Goal: Check status: Check status

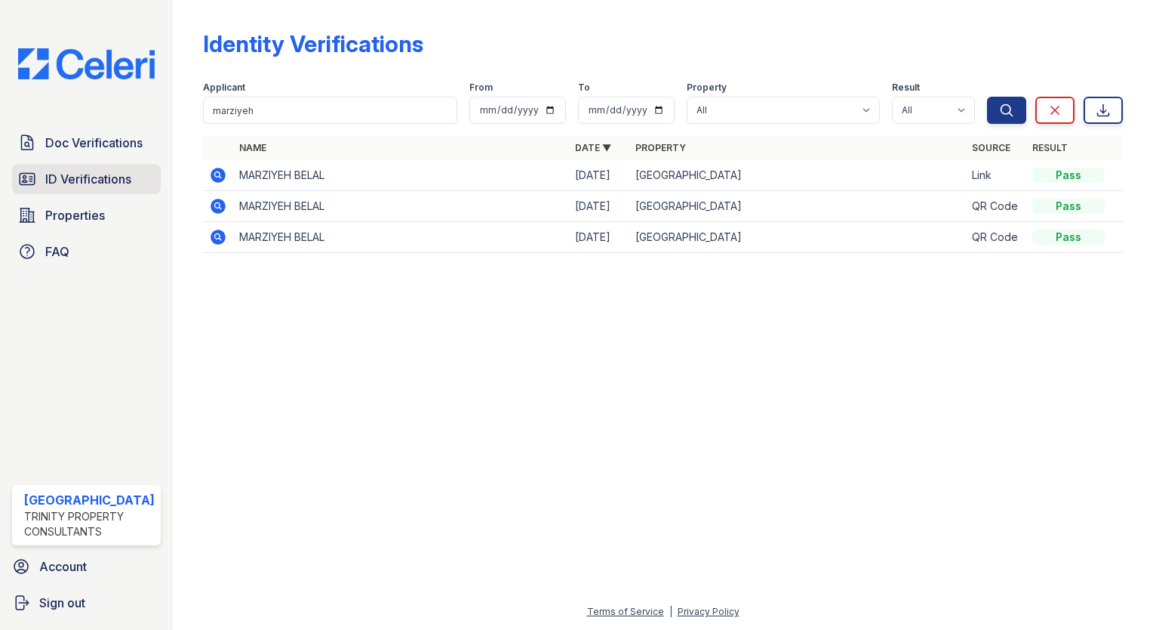
click at [122, 188] on link "ID Verifications" at bounding box center [86, 179] width 149 height 30
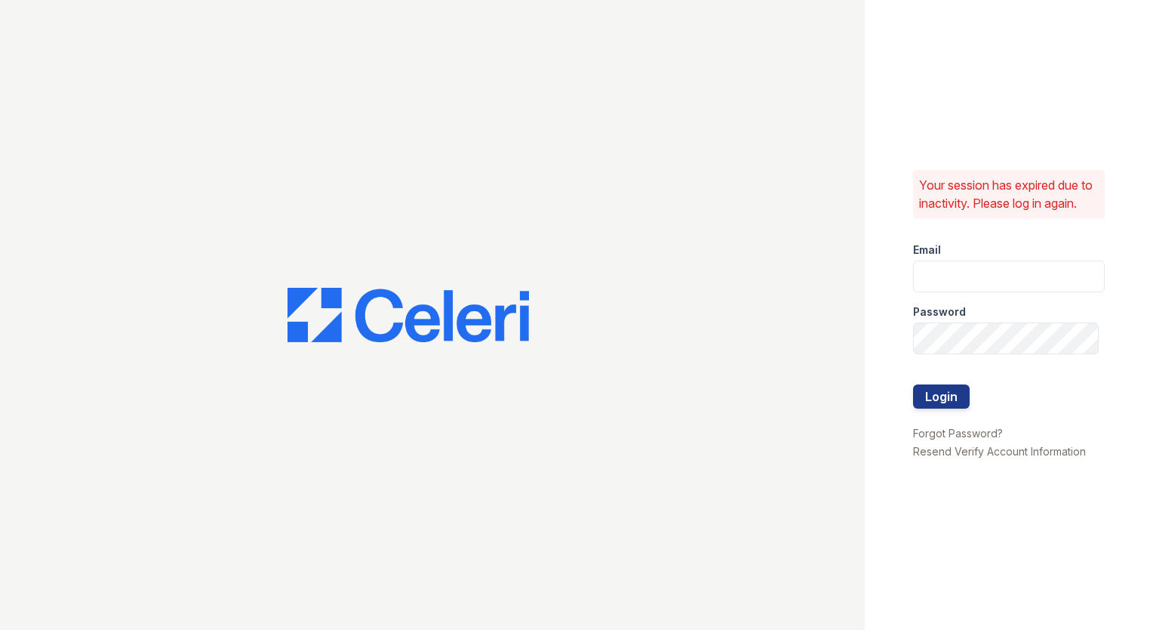
type input "arrivestreetervilleleasing@trinity-pm.com"
click at [948, 405] on button "Login" at bounding box center [941, 396] width 57 height 24
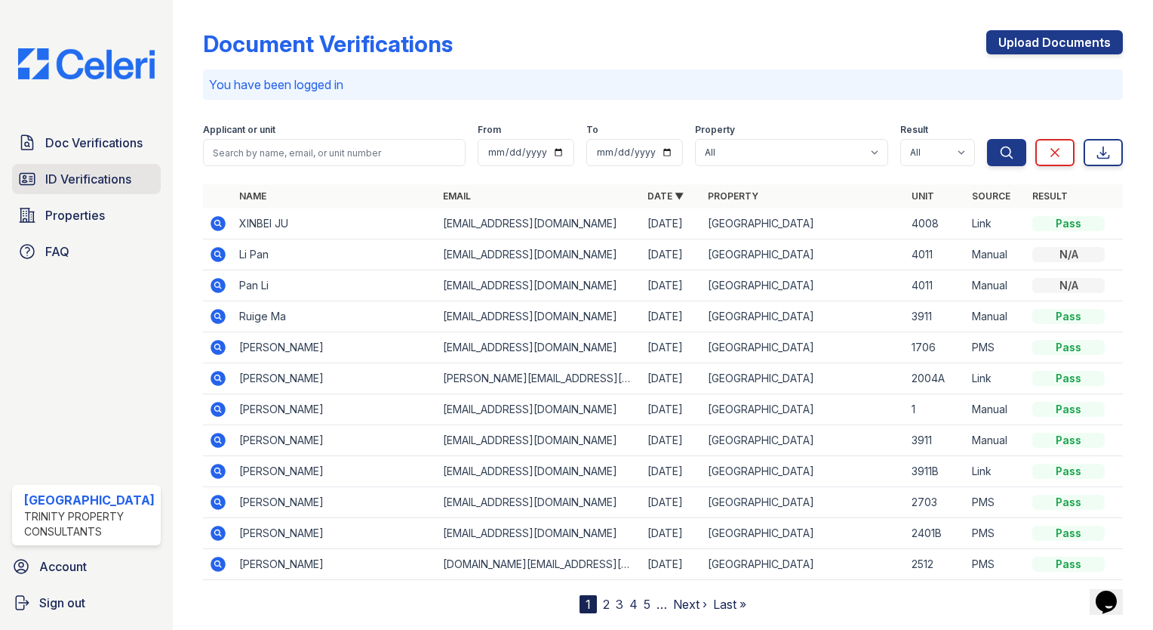
click at [75, 173] on span "ID Verifications" at bounding box center [88, 179] width 86 height 18
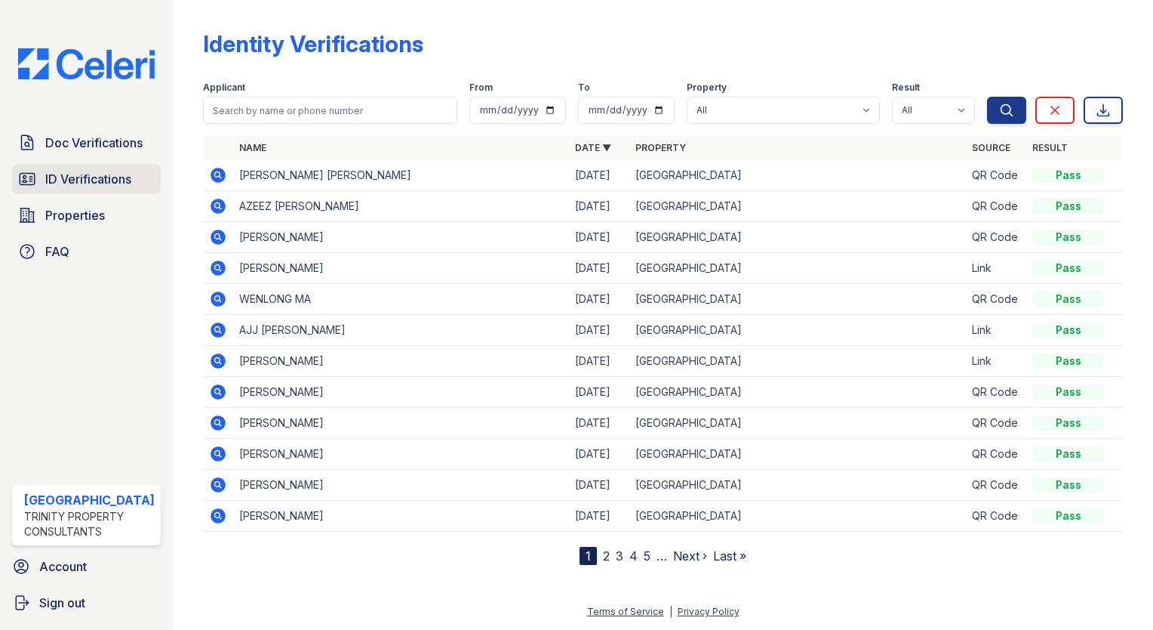
click at [94, 176] on span "ID Verifications" at bounding box center [88, 179] width 86 height 18
click at [47, 170] on span "ID Verifications" at bounding box center [88, 179] width 86 height 18
click at [125, 195] on div "Doc Verifications ID Verifications Properties FAQ" at bounding box center [86, 197] width 161 height 139
click at [118, 183] on span "ID Verifications" at bounding box center [88, 179] width 86 height 18
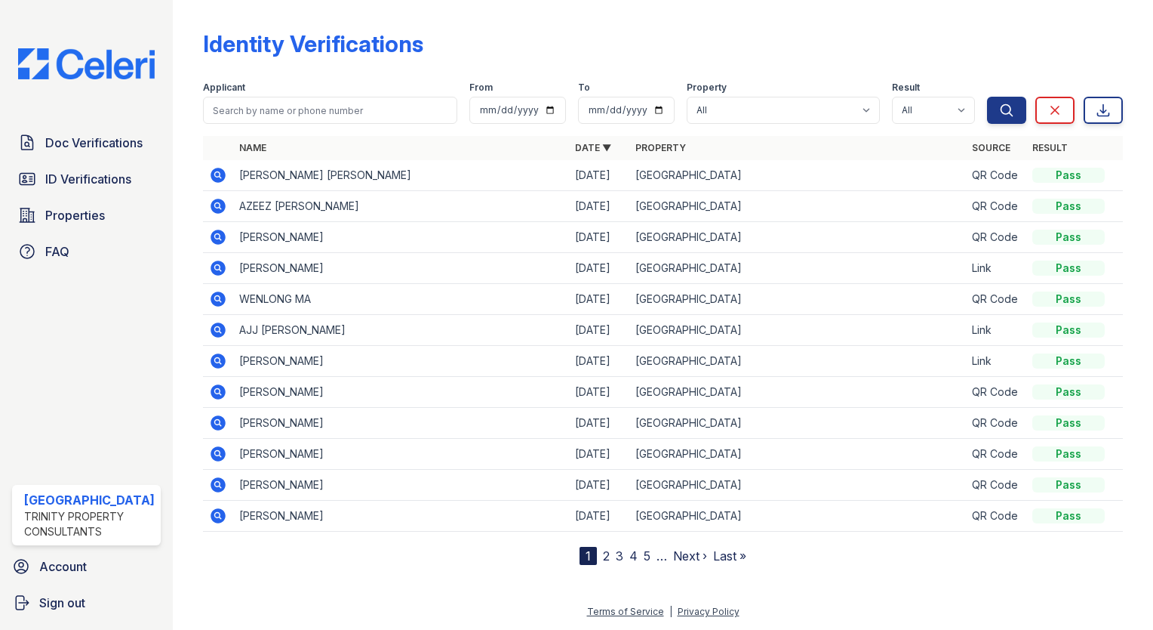
click at [118, 183] on span "ID Verifications" at bounding box center [88, 179] width 86 height 18
click at [245, 106] on input "search" at bounding box center [330, 110] width 254 height 27
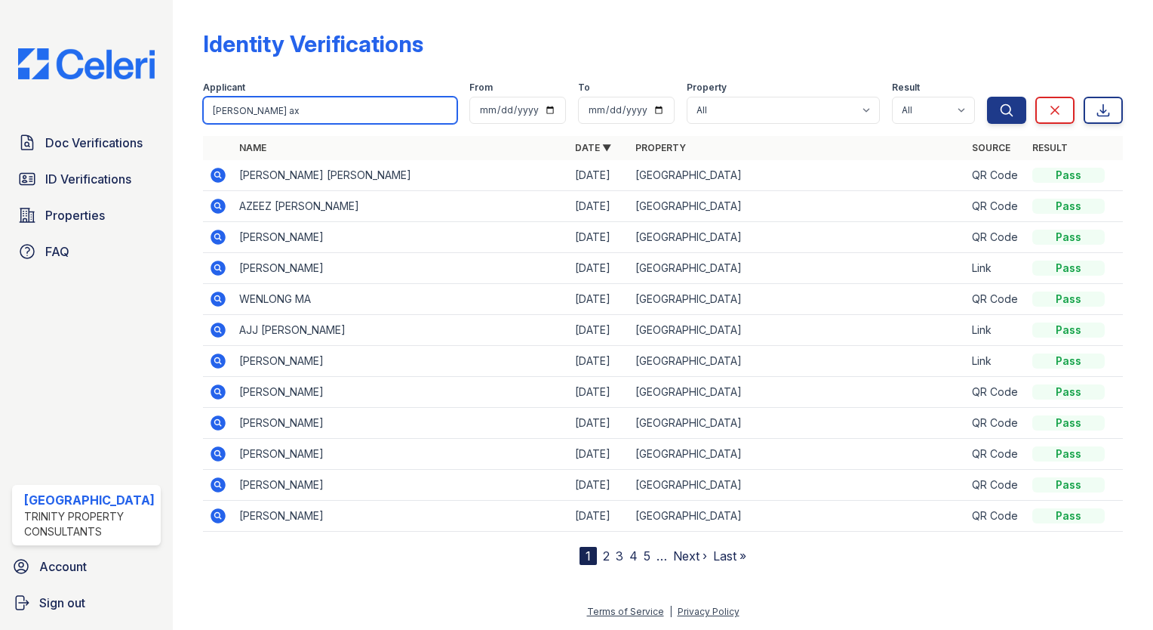
type input "Mathew ax"
click at [987, 97] on button "Search" at bounding box center [1006, 110] width 39 height 27
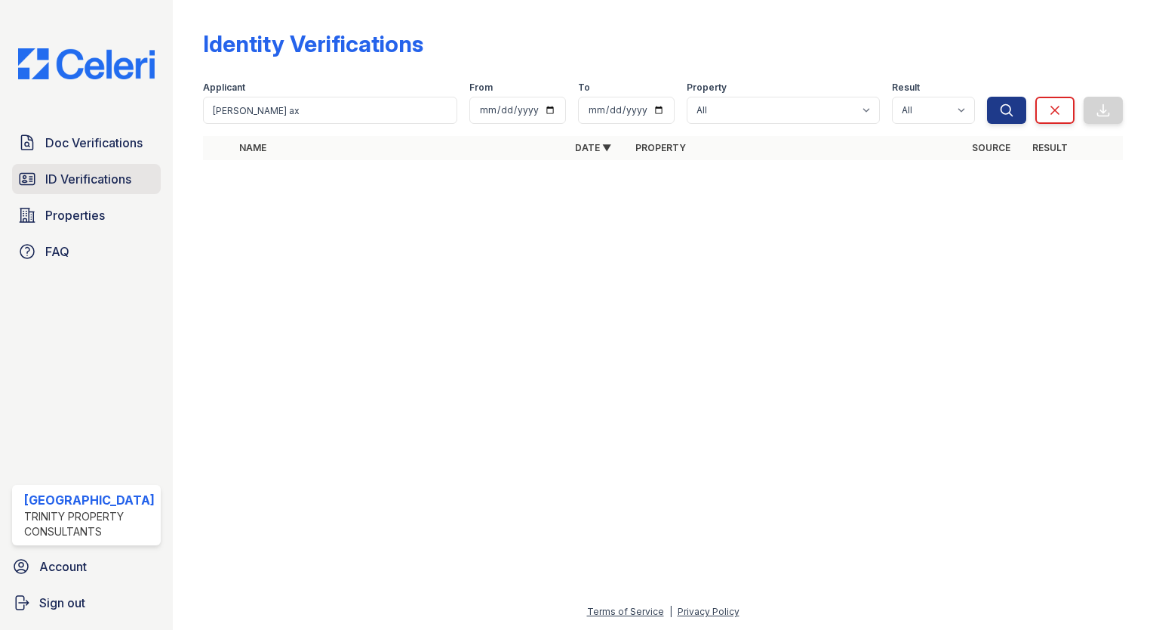
click at [74, 186] on link "ID Verifications" at bounding box center [86, 179] width 149 height 30
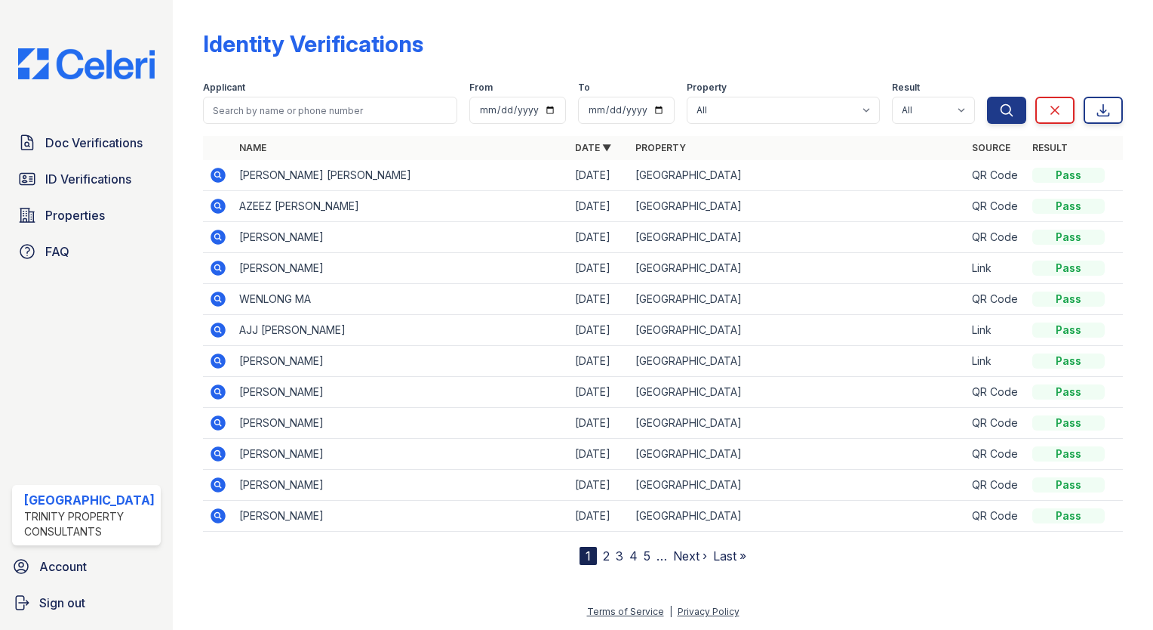
click at [277, 95] on div "Applicant" at bounding box center [330, 89] width 254 height 15
click at [262, 112] on input "search" at bounding box center [330, 110] width 254 height 27
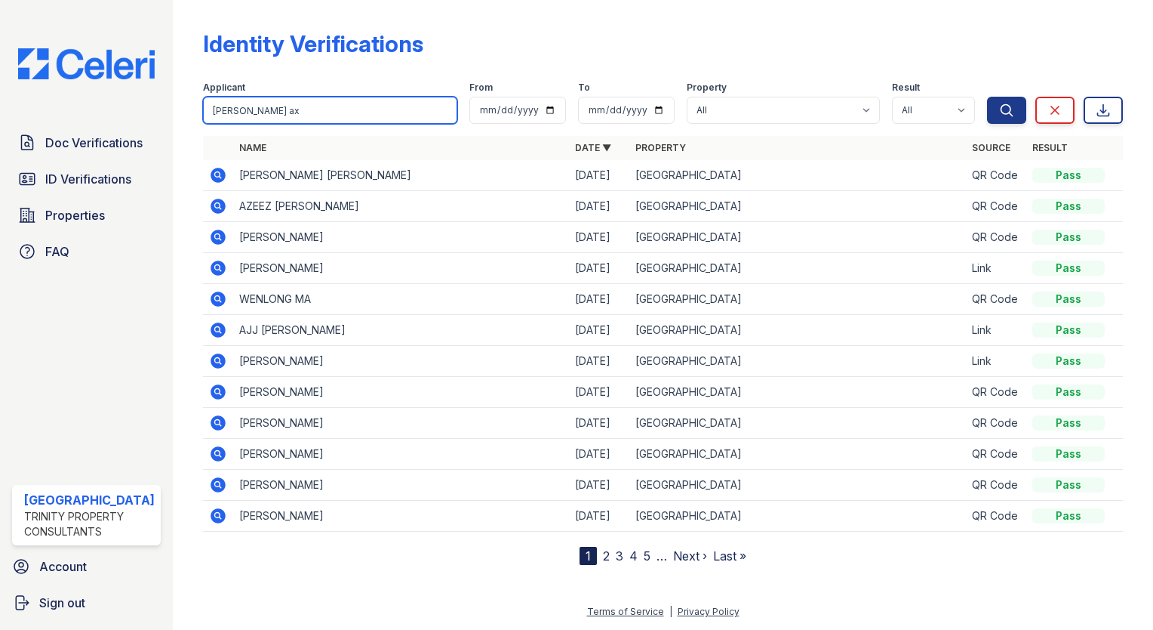
type input "mathew ax"
click at [987, 97] on button "Search" at bounding box center [1006, 110] width 39 height 27
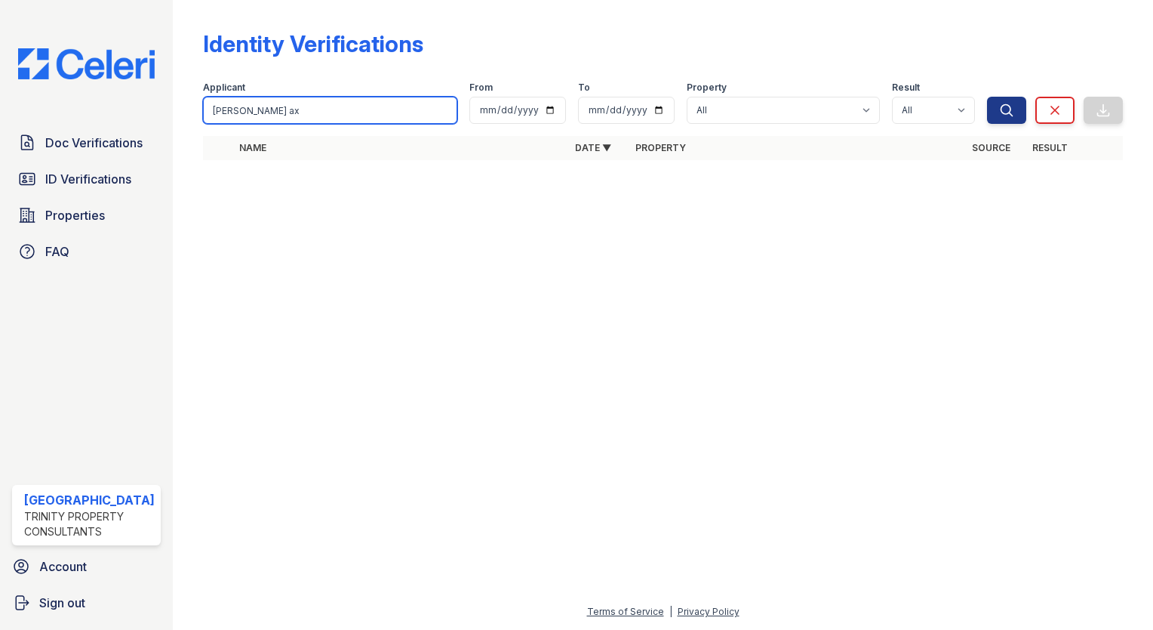
click at [267, 109] on input "mathew ax" at bounding box center [330, 110] width 254 height 27
type input "m"
type input "axberg"
click at [987, 97] on button "Search" at bounding box center [1006, 110] width 39 height 27
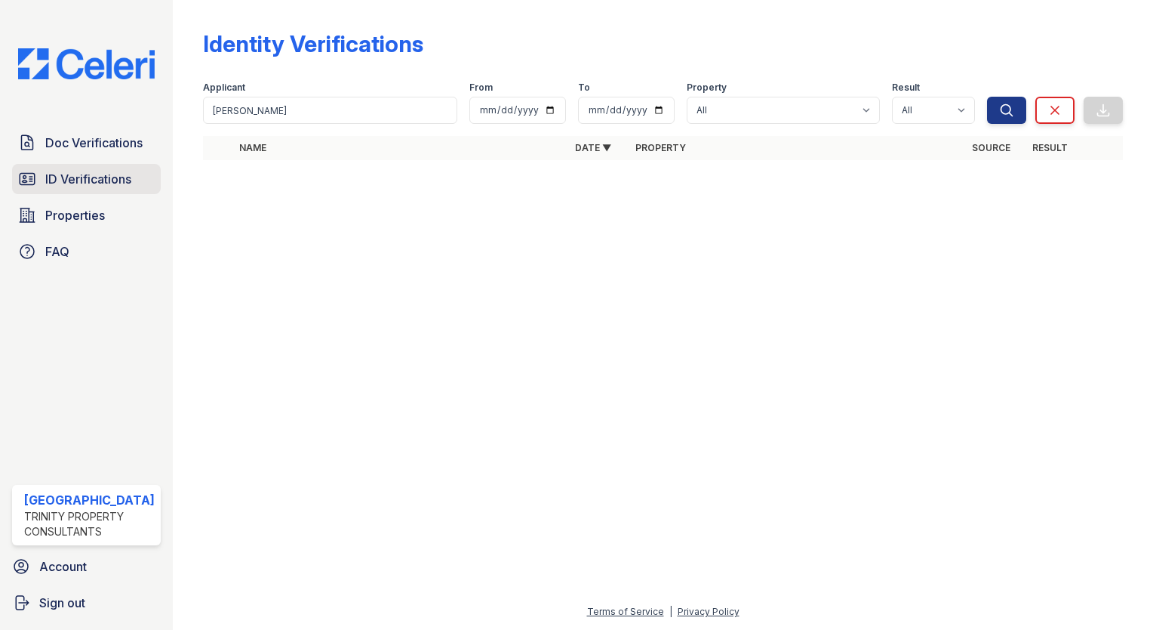
click at [122, 174] on span "ID Verifications" at bounding box center [88, 179] width 86 height 18
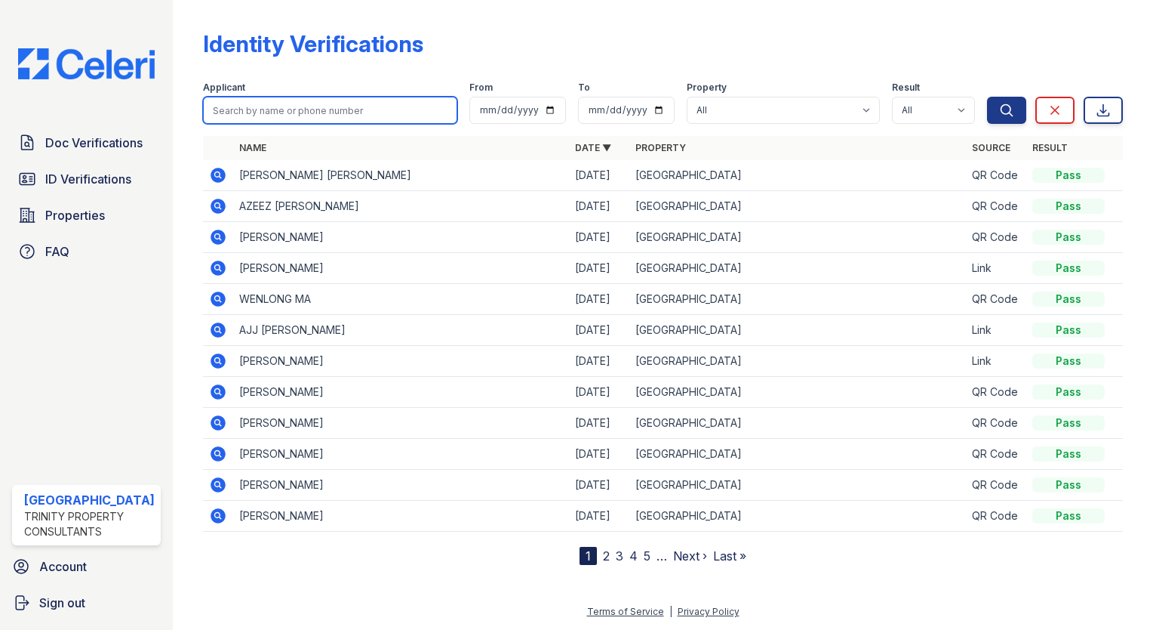
click at [241, 110] on input "search" at bounding box center [330, 110] width 254 height 27
type input "axberg"
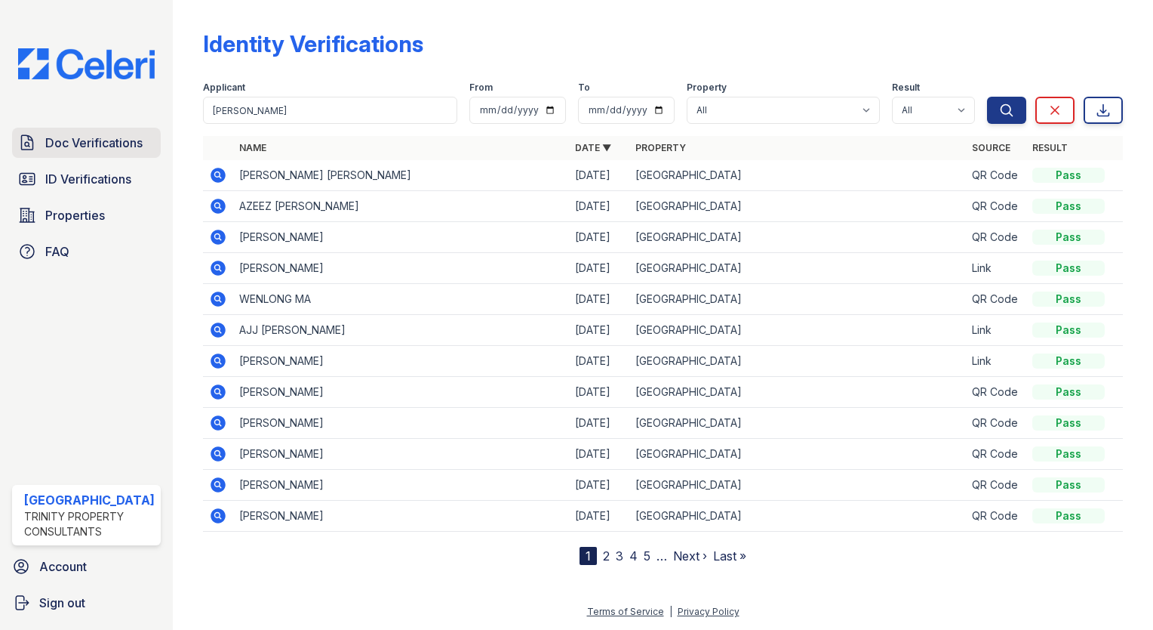
click at [143, 140] on span "Doc Verifications" at bounding box center [93, 143] width 97 height 18
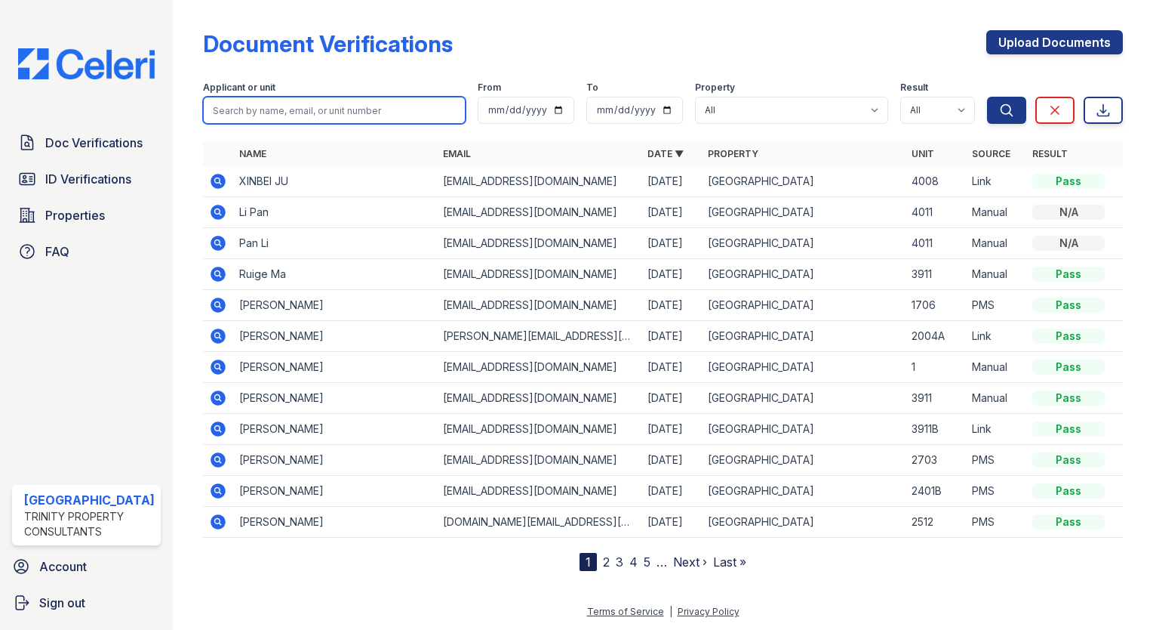
click at [240, 107] on input "search" at bounding box center [334, 110] width 263 height 27
type input "axberg"
click at [987, 97] on button "Search" at bounding box center [1006, 110] width 39 height 27
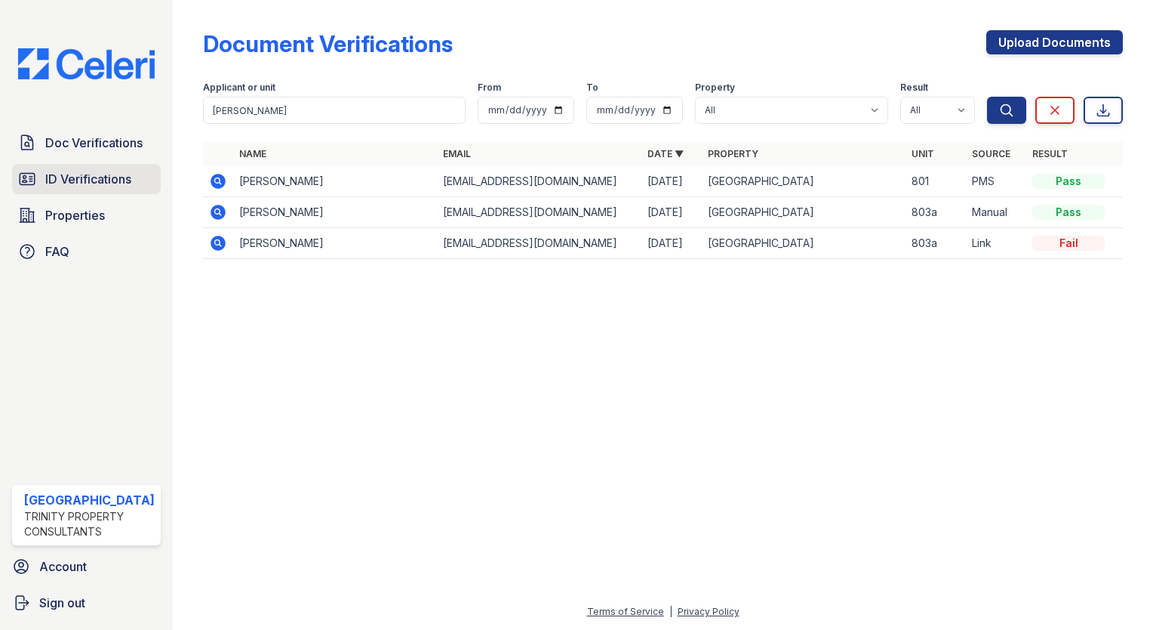
click at [93, 174] on span "ID Verifications" at bounding box center [88, 179] width 86 height 18
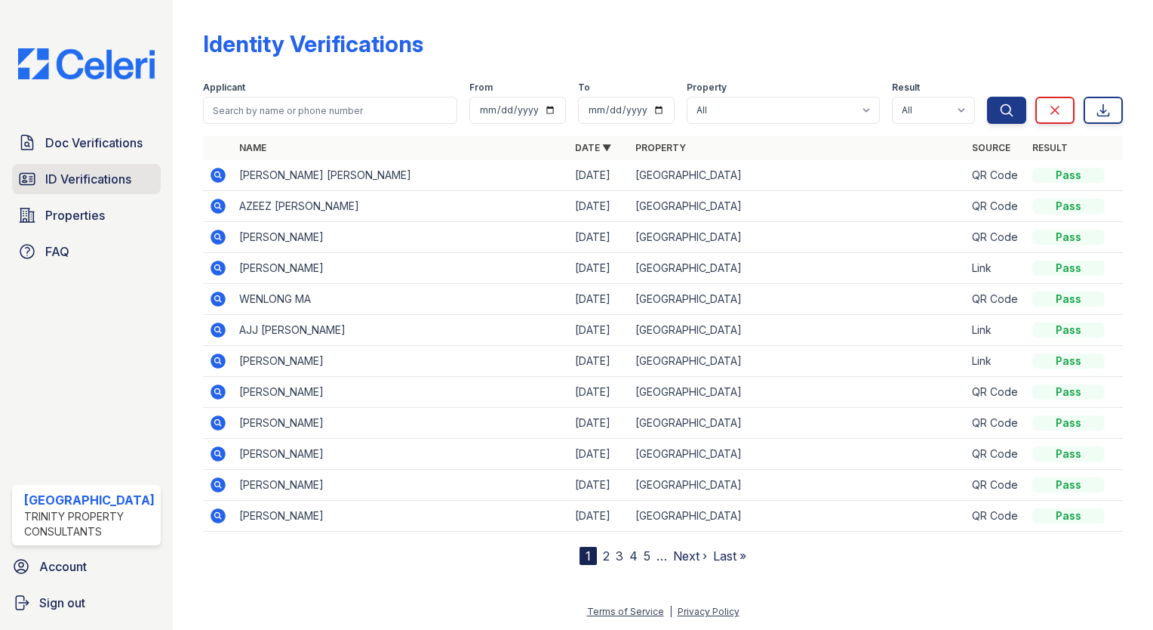
click at [95, 176] on span "ID Verifications" at bounding box center [88, 179] width 86 height 18
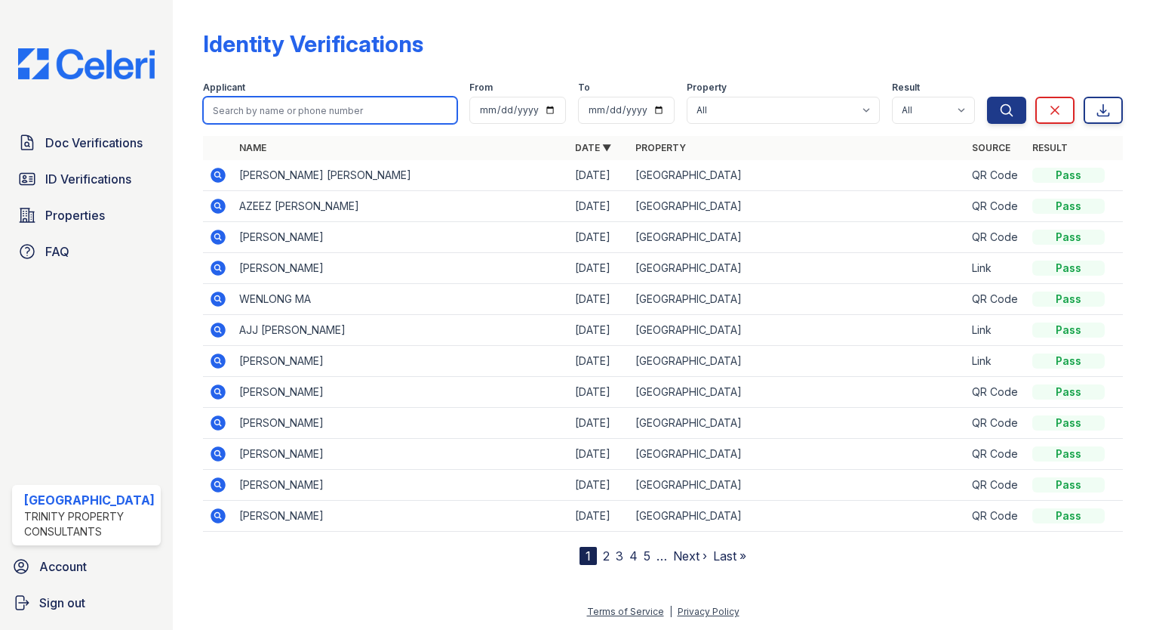
click at [268, 107] on input "search" at bounding box center [330, 110] width 254 height 27
type input "garret"
click at [987, 97] on button "Search" at bounding box center [1006, 110] width 39 height 27
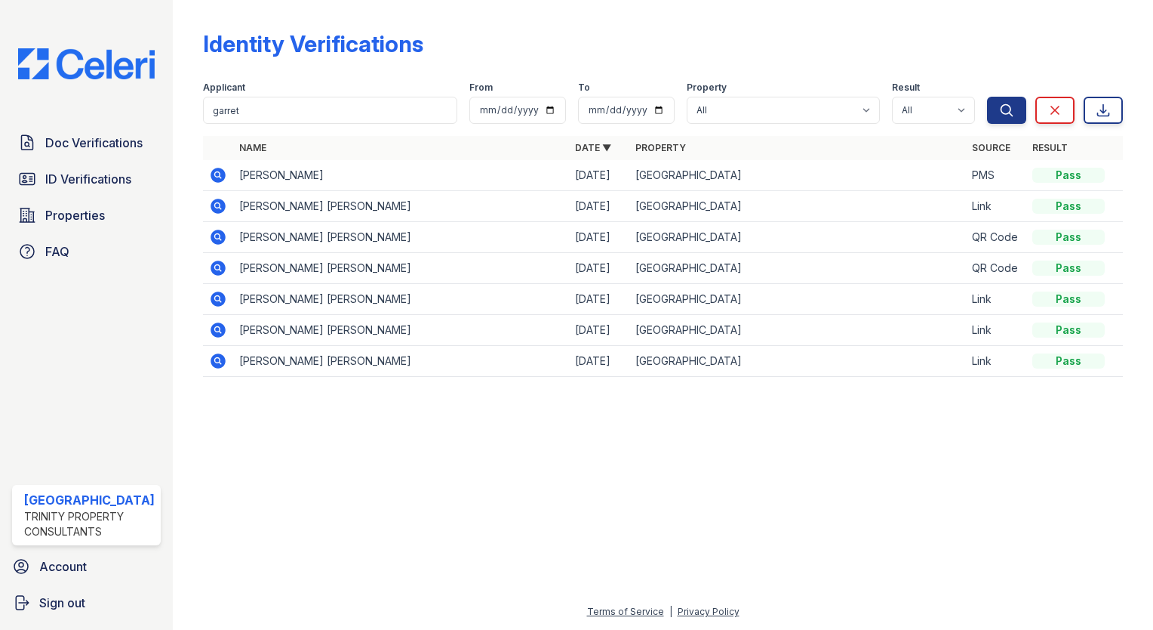
click at [210, 176] on icon at bounding box center [218, 175] width 18 height 18
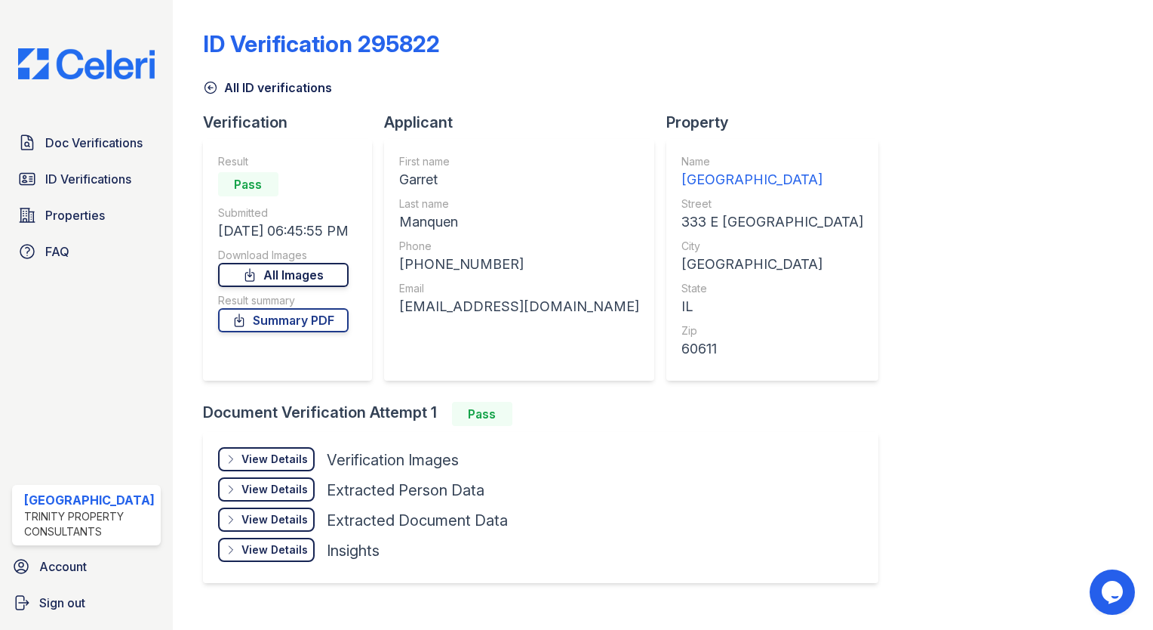
click at [305, 271] on link "All Images" at bounding box center [283, 275] width 131 height 24
click at [1122, 156] on div "ID Verification 295822 All ID verifications Verification Result Pass Submitted …" at bounding box center [663, 315] width 980 height 630
click at [139, 179] on link "ID Verifications" at bounding box center [86, 179] width 149 height 30
